Goal: Task Accomplishment & Management: Complete application form

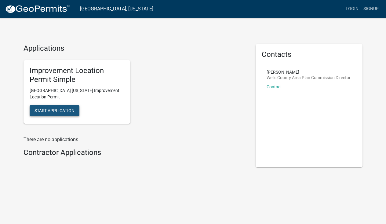
click at [64, 112] on span "Start Application" at bounding box center [55, 110] width 40 height 5
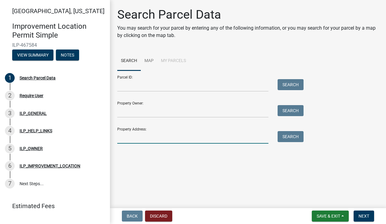
click at [140, 135] on input "Property Address:" at bounding box center [192, 137] width 151 height 13
type input "414 Miller Street"
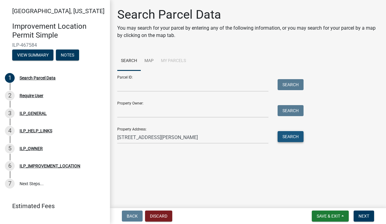
click at [289, 139] on button "Search" at bounding box center [291, 136] width 26 height 11
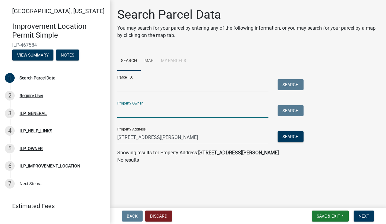
click at [126, 112] on input "Property Owner:" at bounding box center [192, 111] width 151 height 13
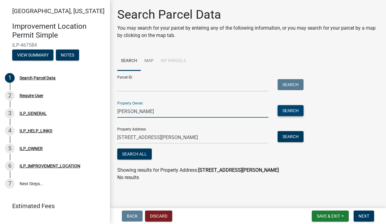
type input "Robert Graham"
click at [283, 111] on button "Search" at bounding box center [291, 110] width 26 height 11
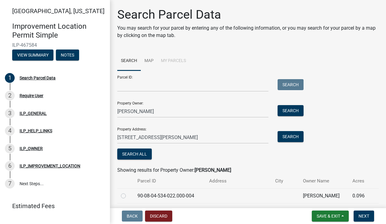
click at [128, 192] on label at bounding box center [128, 192] width 0 height 0
click at [128, 196] on input "radio" at bounding box center [130, 194] width 4 height 4
radio input "true"
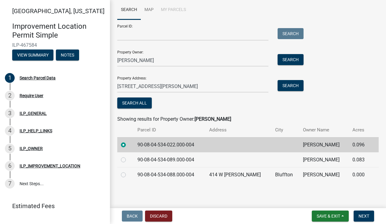
click at [128, 156] on label at bounding box center [128, 156] width 0 height 0
click at [128, 159] on input "radio" at bounding box center [130, 158] width 4 height 4
radio input "true"
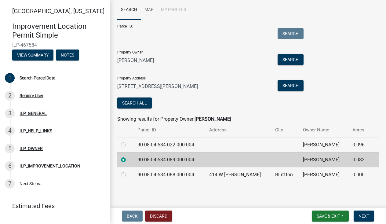
click at [128, 171] on label at bounding box center [128, 171] width 0 height 0
click at [128, 174] on input "radio" at bounding box center [130, 173] width 4 height 4
radio input "true"
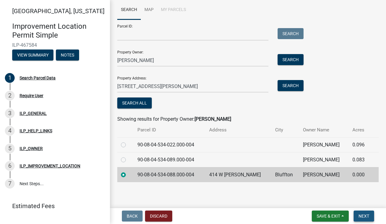
click at [365, 214] on span "Next" at bounding box center [364, 216] width 11 height 5
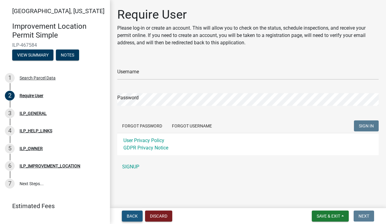
click at [134, 215] on span "Back" at bounding box center [132, 216] width 11 height 5
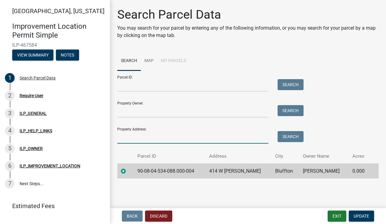
click at [126, 137] on input "Property Address:" at bounding box center [192, 137] width 151 height 13
type input "R"
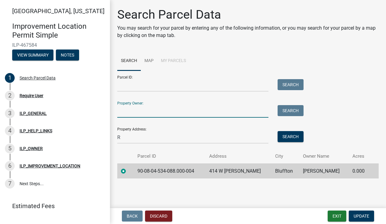
click at [129, 109] on input "Property Owner:" at bounding box center [192, 111] width 151 height 13
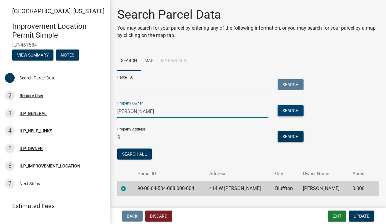
type input "Robert Graham"
click at [284, 109] on button "Search" at bounding box center [291, 110] width 26 height 11
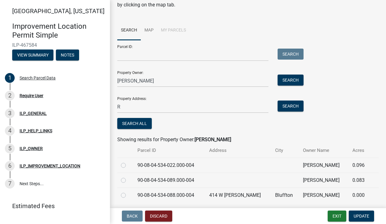
scroll to position [32, 0]
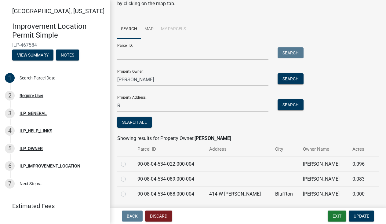
click at [128, 161] on label at bounding box center [128, 161] width 0 height 0
click at [128, 163] on input "radio" at bounding box center [130, 163] width 4 height 4
radio input "true"
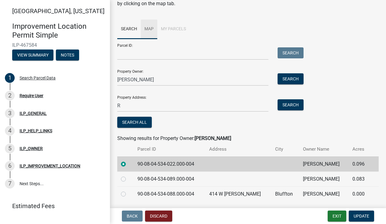
click at [150, 29] on link "Map" at bounding box center [149, 30] width 17 height 20
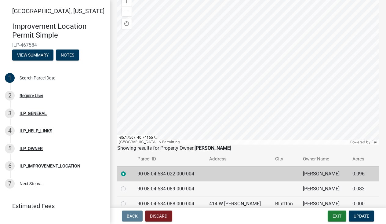
scroll to position [81, 0]
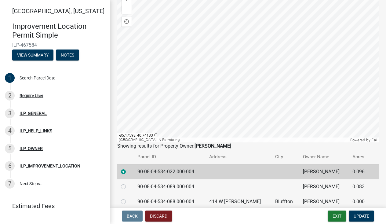
click at [128, 183] on label at bounding box center [128, 183] width 0 height 0
click at [128, 186] on input "radio" at bounding box center [130, 185] width 4 height 4
radio input "true"
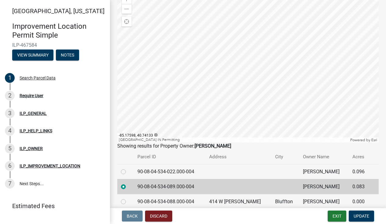
click at [128, 198] on label at bounding box center [128, 198] width 0 height 0
click at [128, 201] on input "radio" at bounding box center [130, 200] width 4 height 4
radio input "true"
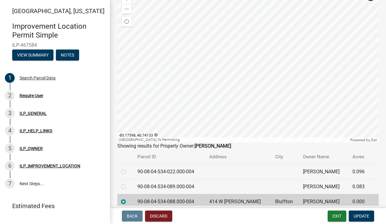
click at [128, 168] on label at bounding box center [128, 168] width 0 height 0
click at [128, 171] on input "radio" at bounding box center [130, 170] width 4 height 4
radio input "true"
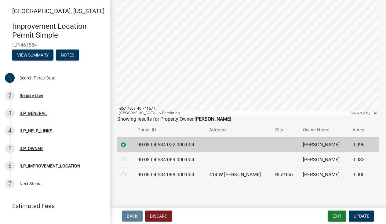
scroll to position [0, 0]
click at [364, 214] on span "Update" at bounding box center [362, 216] width 16 height 5
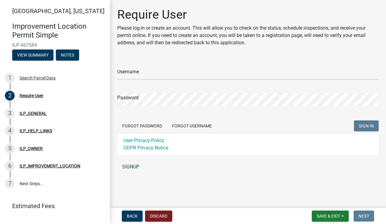
click at [132, 168] on link "SIGNUP" at bounding box center [248, 167] width 262 height 12
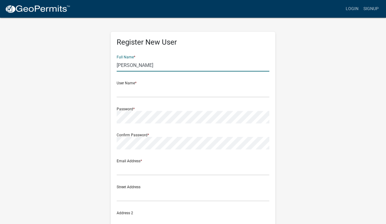
type input "Robert J Graham"
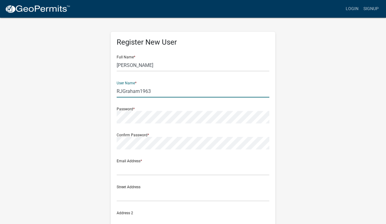
type input "RJGraham1963"
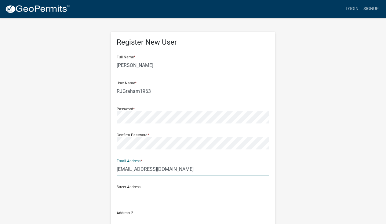
type input "zzzkid63@yahoo.com"
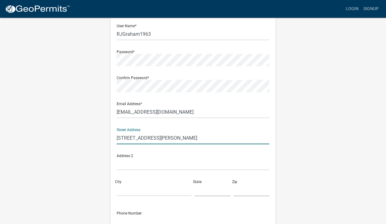
scroll to position [58, 0]
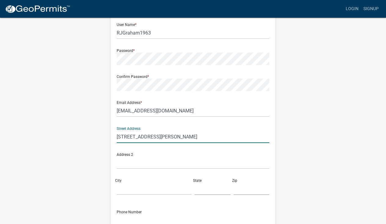
type input "414 Miller Street"
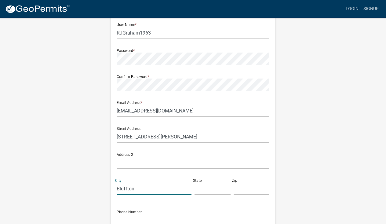
type input "Bluffton"
type input "IN"
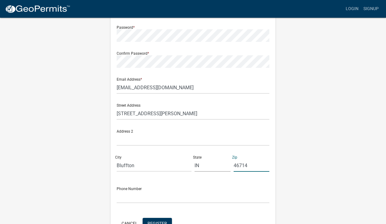
scroll to position [84, 0]
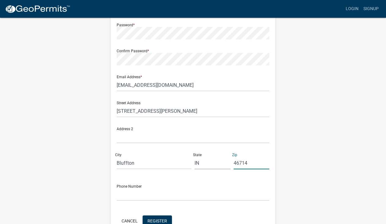
type input "46714"
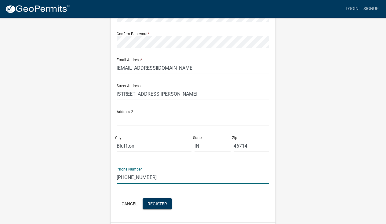
scroll to position [103, 0]
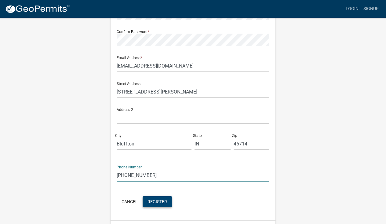
type input "260-301-4848"
click at [157, 201] on span "Register" at bounding box center [158, 201] width 20 height 5
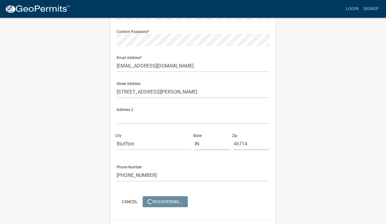
scroll to position [0, 0]
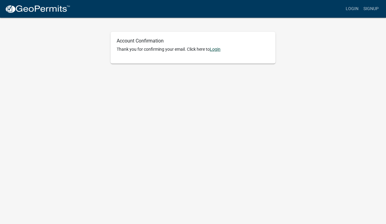
click at [217, 49] on link "Login" at bounding box center [215, 49] width 11 height 5
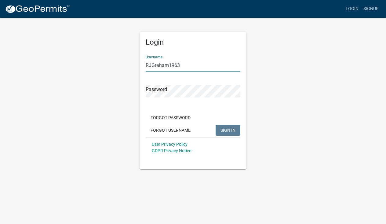
type input "RJGraham1963"
click at [225, 129] on span "SIGN IN" at bounding box center [228, 129] width 15 height 5
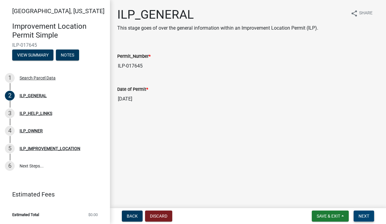
click at [363, 214] on span "Next" at bounding box center [364, 216] width 11 height 5
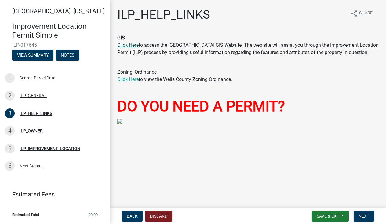
click at [131, 46] on link "Click Here" at bounding box center [127, 45] width 21 height 6
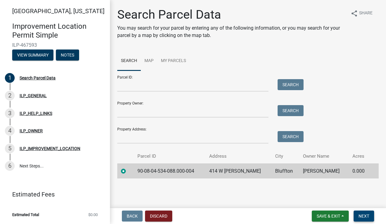
click at [367, 216] on span "Next" at bounding box center [364, 216] width 11 height 5
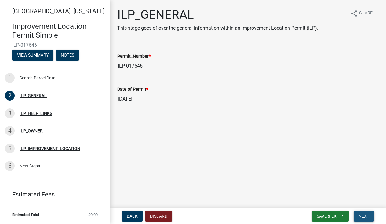
click at [367, 216] on span "Next" at bounding box center [364, 216] width 11 height 5
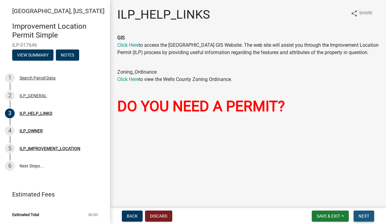
click at [367, 217] on span "Next" at bounding box center [364, 216] width 11 height 5
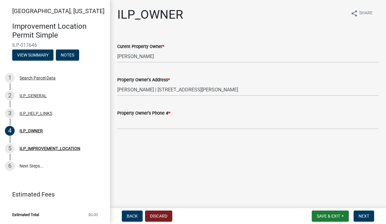
click at [193, 116] on div "Property Owner's Phone # *" at bounding box center [248, 112] width 262 height 7
click at [171, 111] on span "*" at bounding box center [170, 113] width 2 height 5
click at [178, 117] on input "Property Owner's Phone # *" at bounding box center [248, 123] width 262 height 13
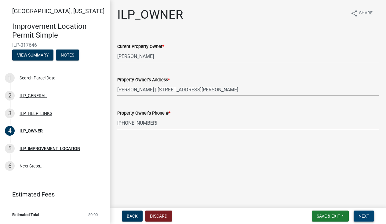
type input "260-301-4848"
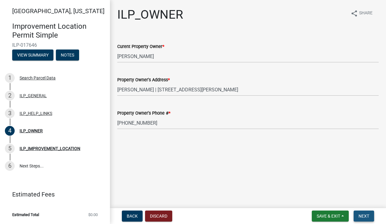
click at [361, 218] on span "Next" at bounding box center [364, 216] width 11 height 5
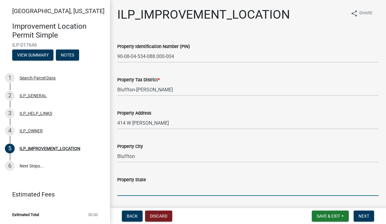
click at [127, 192] on input "Property State" at bounding box center [248, 189] width 262 height 13
type input "Indiana"
click at [359, 214] on span "Next" at bounding box center [364, 216] width 11 height 5
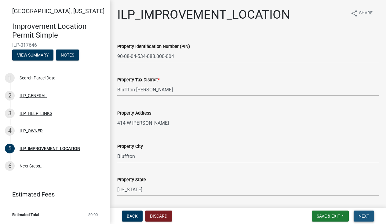
click at [361, 215] on span "Next" at bounding box center [364, 216] width 11 height 5
click at [366, 216] on span "Next" at bounding box center [364, 216] width 11 height 5
click at [335, 214] on span "Save & Exit" at bounding box center [329, 216] width 24 height 5
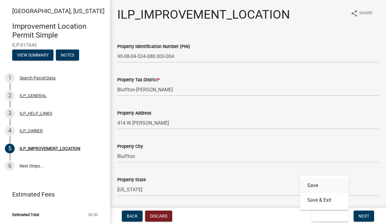
click at [312, 185] on button "Save" at bounding box center [324, 185] width 49 height 15
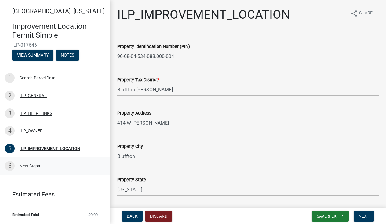
click at [35, 164] on link "6 Next Steps..." at bounding box center [55, 166] width 110 height 18
click at [363, 215] on span "Next" at bounding box center [364, 216] width 11 height 5
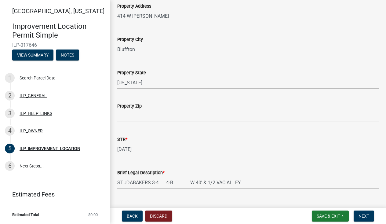
scroll to position [108, 0]
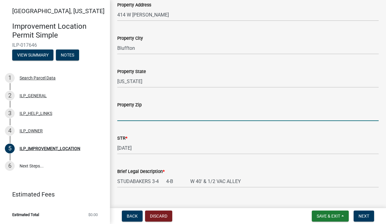
click at [147, 115] on input "Property Zip" at bounding box center [248, 115] width 262 height 13
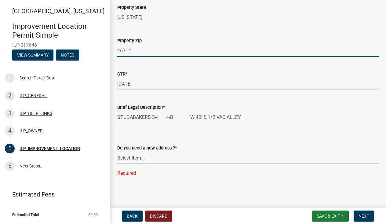
scroll to position [0, 0]
type input "46714"
click at [362, 214] on span "Next" at bounding box center [364, 216] width 11 height 5
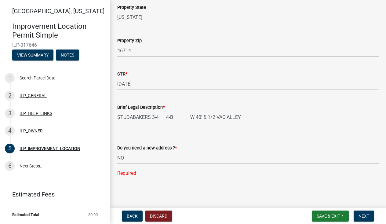
select select "03ef64e6-f0ff-43c9-aded-972c487e3507"
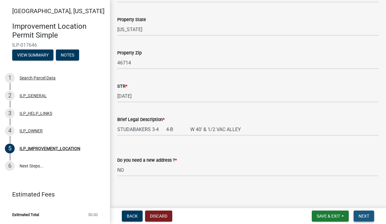
click at [365, 215] on span "Next" at bounding box center [364, 216] width 11 height 5
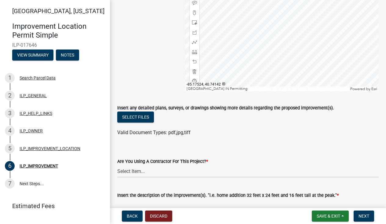
scroll to position [112, 0]
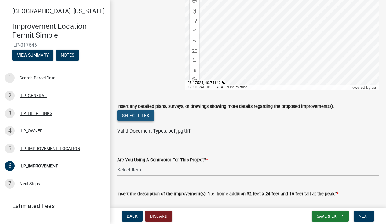
click at [142, 116] on button "Select files" at bounding box center [135, 115] width 37 height 11
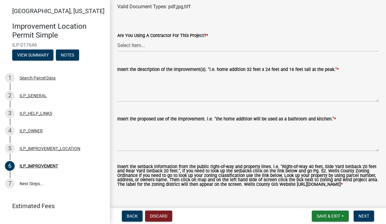
scroll to position [237, 0]
